Goal: Browse casually

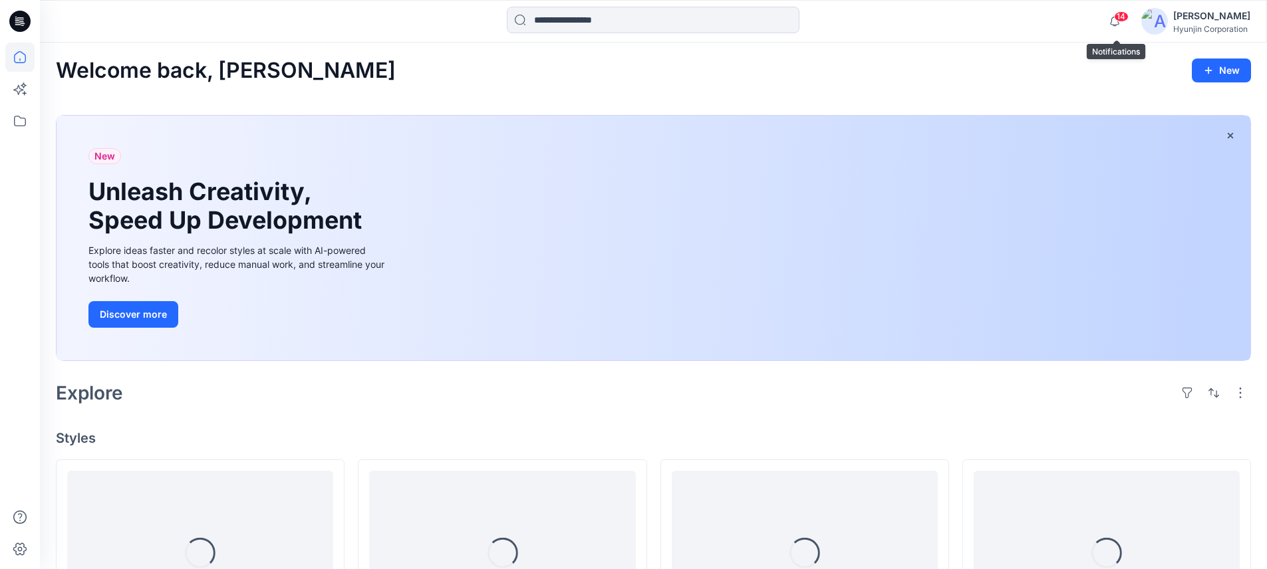
click at [1116, 17] on span "14" at bounding box center [1121, 16] width 15 height 11
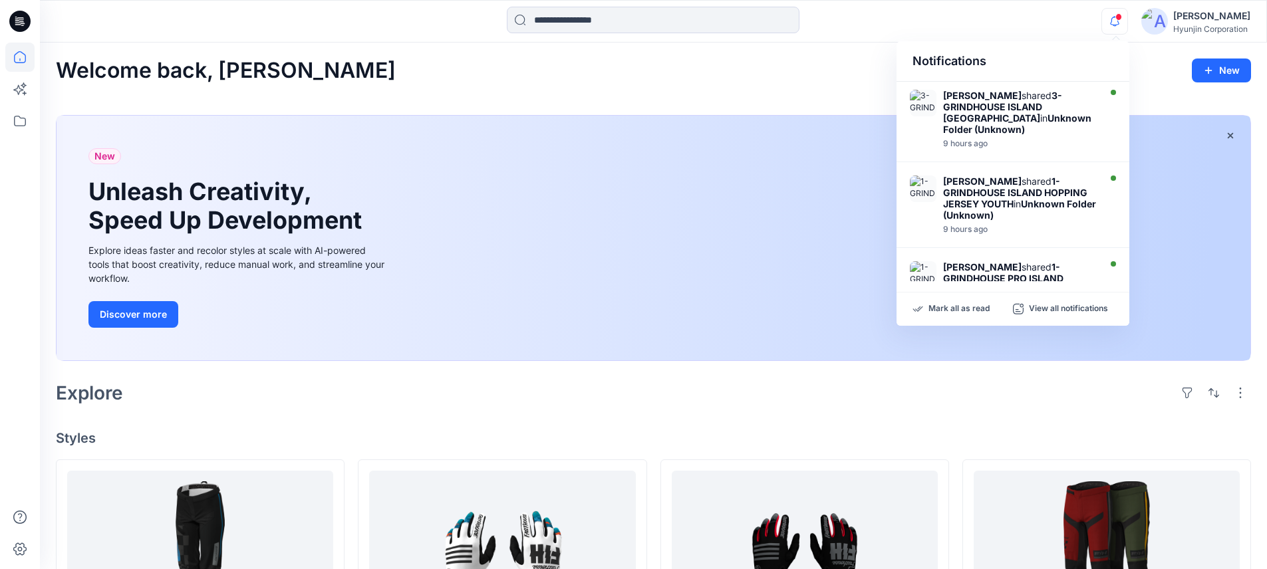
click at [1116, 17] on icon "button" at bounding box center [1114, 21] width 25 height 27
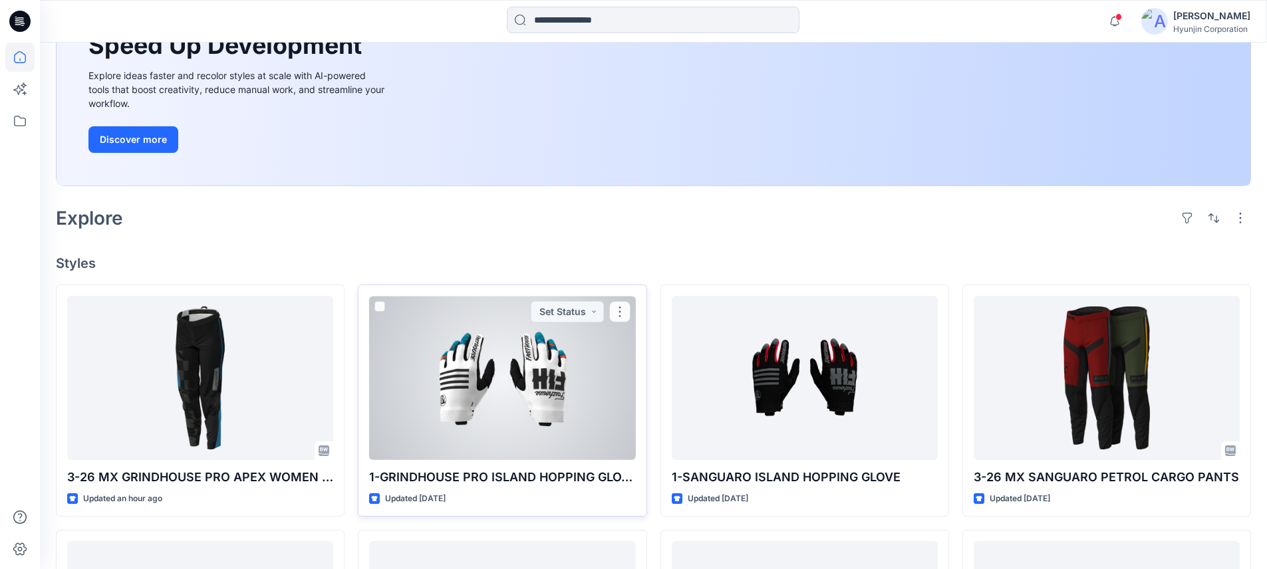
scroll to position [178, 0]
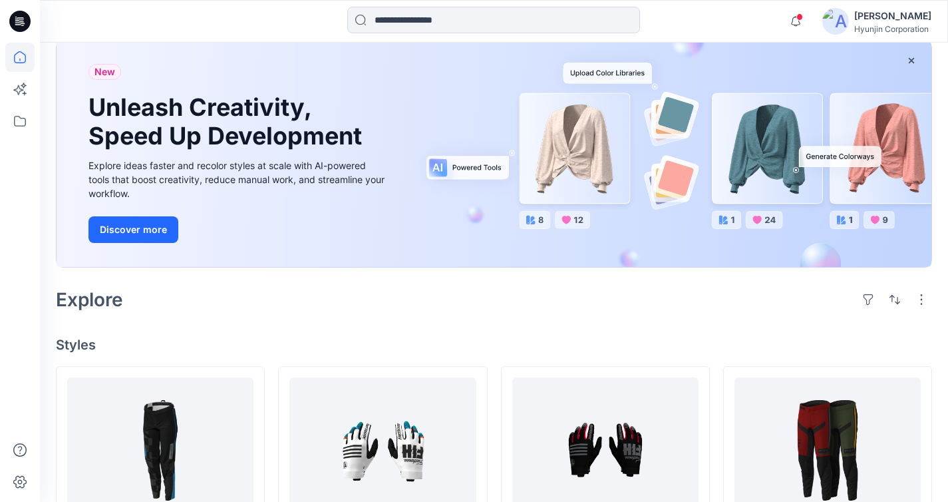
scroll to position [199, 0]
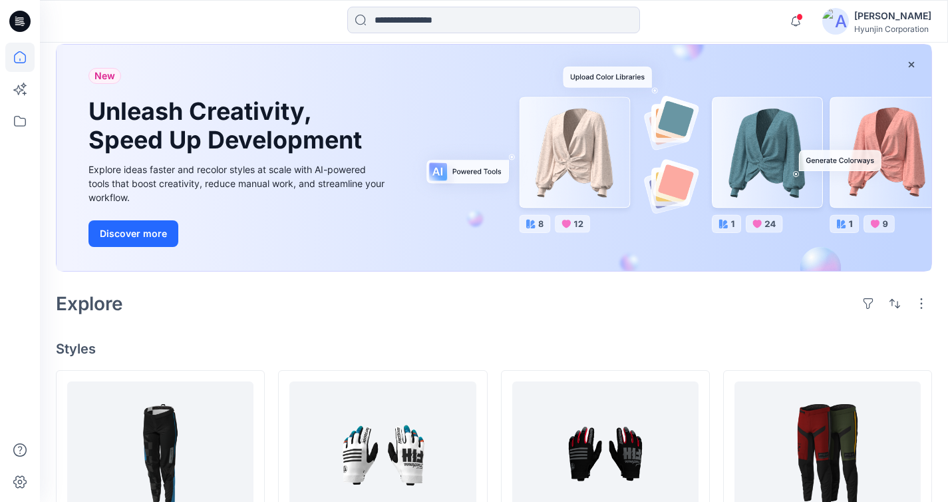
scroll to position [0, 0]
